Goal: Navigation & Orientation: Find specific page/section

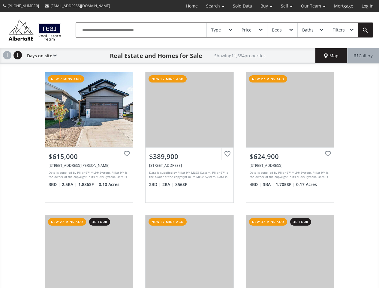
click at [211, 6] on link "Search" at bounding box center [215, 6] width 27 height 12
click at [263, 6] on link "Buy" at bounding box center [266, 6] width 20 height 12
click at [285, 6] on link "Sell" at bounding box center [286, 6] width 20 height 12
click at [312, 6] on link "Our Team" at bounding box center [313, 6] width 33 height 12
click at [367, 6] on link "Log In" at bounding box center [367, 6] width 20 height 12
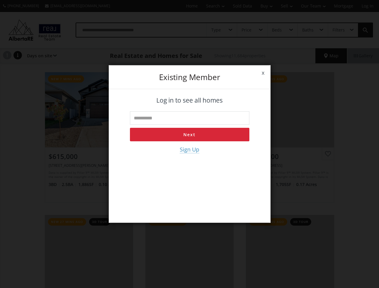
click at [222, 30] on div "x Existing member Log in to see all homes Next Sign Up" at bounding box center [189, 144] width 379 height 288
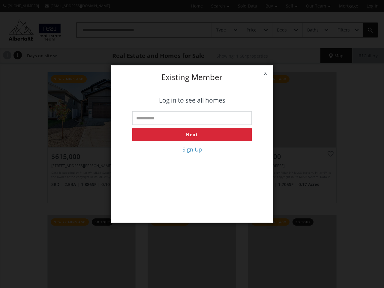
click at [252, 30] on div "x Existing member Log in to see all homes Next Sign Up" at bounding box center [192, 144] width 384 height 288
click at [282, 30] on div "x Existing member Log in to see all homes Next Sign Up" at bounding box center [192, 144] width 384 height 288
click at [312, 30] on div "x Existing member Log in to see all homes Next Sign Up" at bounding box center [192, 144] width 384 height 288
click at [342, 30] on div "x Existing member Log in to see all homes Next Sign Up" at bounding box center [192, 144] width 384 height 288
